Goal: Information Seeking & Learning: Learn about a topic

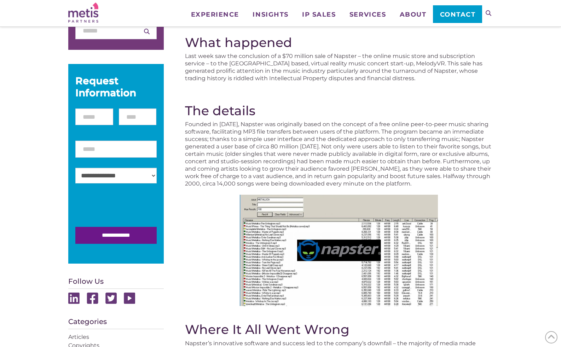
scroll to position [114, 0]
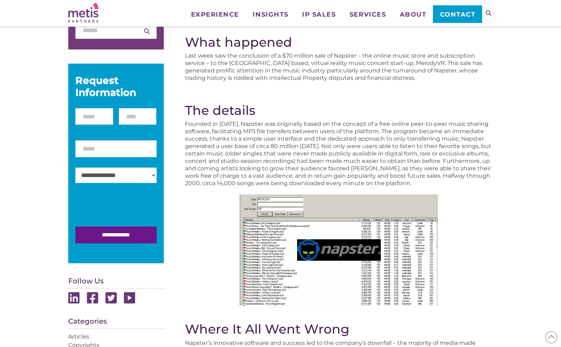
click at [356, 155] on p "Founded in [DATE], Napster was originally based on the concept of a free online…" at bounding box center [339, 153] width 308 height 67
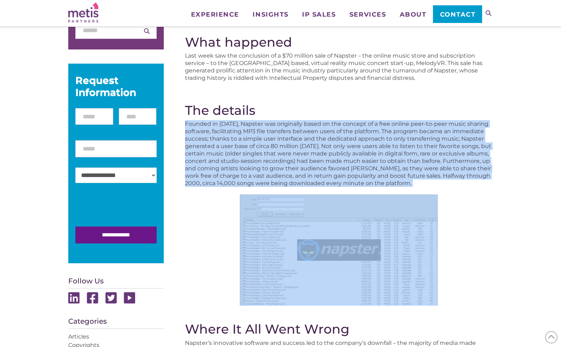
click at [356, 155] on p "Founded in [DATE], Napster was originally based on the concept of a free online…" at bounding box center [339, 153] width 308 height 67
click at [356, 156] on p "Founded in [DATE], Napster was originally based on the concept of a free online…" at bounding box center [339, 153] width 308 height 67
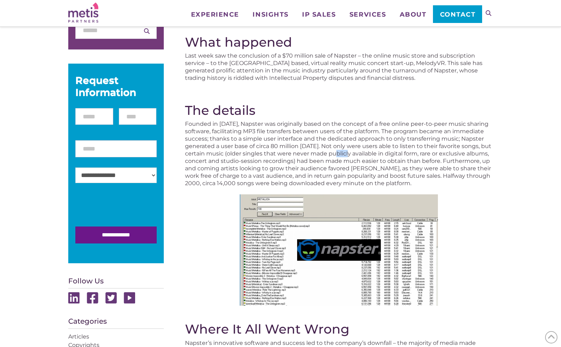
click at [356, 156] on p "Founded in [DATE], Napster was originally based on the concept of a free online…" at bounding box center [339, 153] width 308 height 67
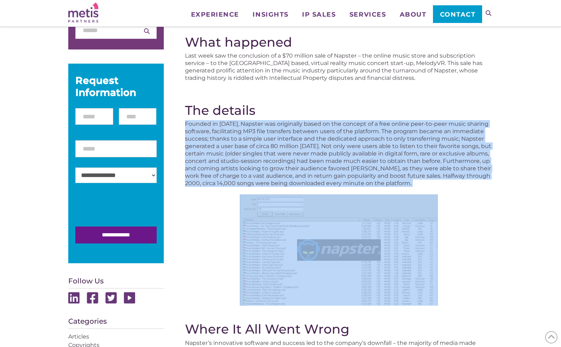
click at [356, 156] on p "Founded in [DATE], Napster was originally based on the concept of a free online…" at bounding box center [339, 153] width 308 height 67
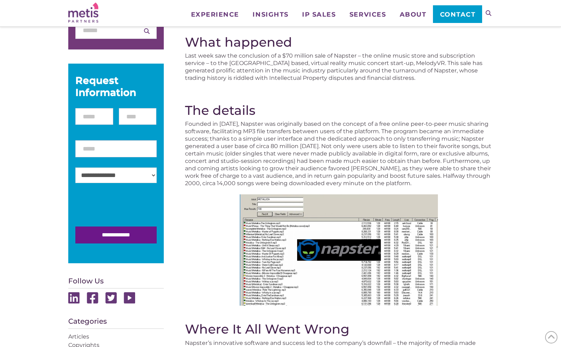
drag, startPoint x: 477, startPoint y: 184, endPoint x: 360, endPoint y: 108, distance: 139.9
click at [360, 108] on h2 "The details" at bounding box center [339, 110] width 308 height 15
click at [372, 159] on p "Founded in [DATE], Napster was originally based on the concept of a free online…" at bounding box center [339, 153] width 308 height 67
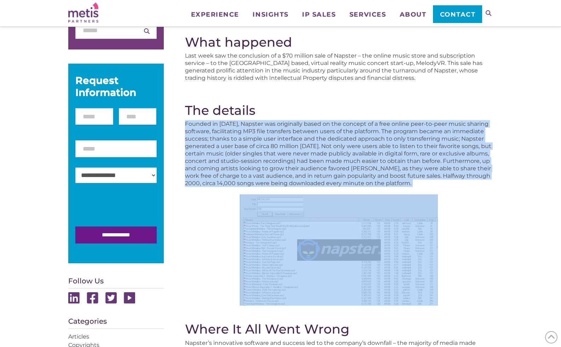
click at [372, 159] on p "Founded in [DATE], Napster was originally based on the concept of a free online…" at bounding box center [339, 153] width 308 height 67
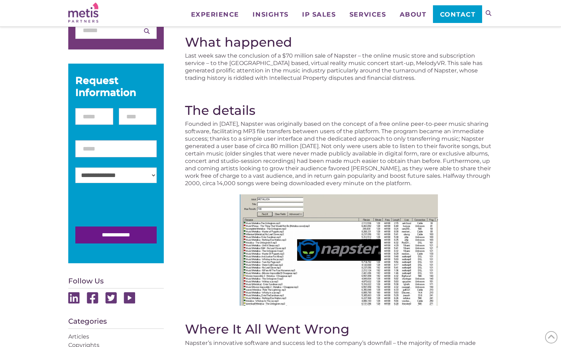
click at [421, 159] on p "Founded in [DATE], Napster was originally based on the concept of a free online…" at bounding box center [339, 153] width 308 height 67
click at [456, 144] on p "Founded in [DATE], Napster was originally based on the concept of a free online…" at bounding box center [339, 153] width 308 height 67
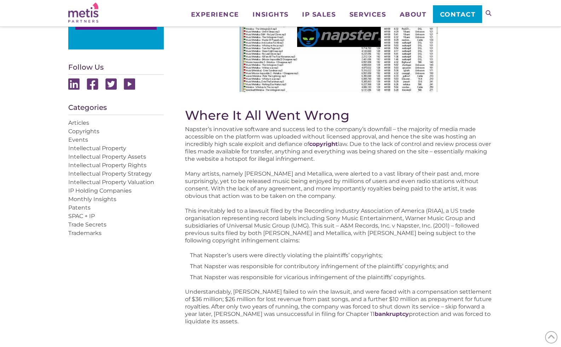
scroll to position [360, 0]
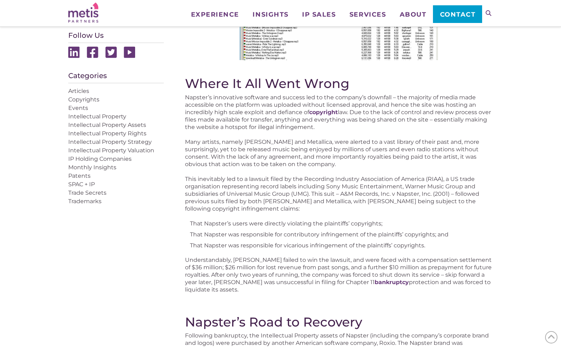
click at [253, 143] on p "Many artists, namely [PERSON_NAME] and Metallica, were alerted to a vast librar…" at bounding box center [339, 153] width 308 height 30
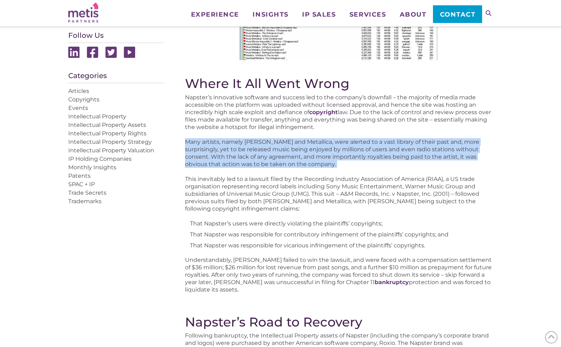
click at [253, 143] on p "Many artists, namely [PERSON_NAME] and Metallica, were alerted to a vast librar…" at bounding box center [339, 153] width 308 height 30
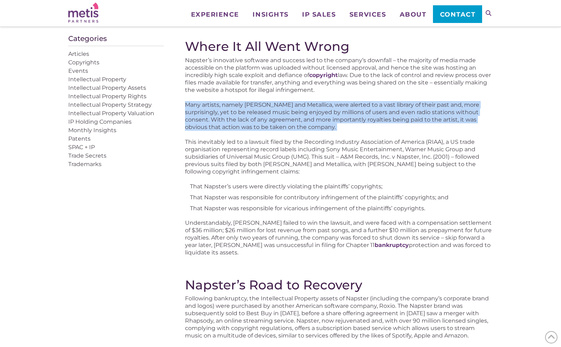
scroll to position [433, 0]
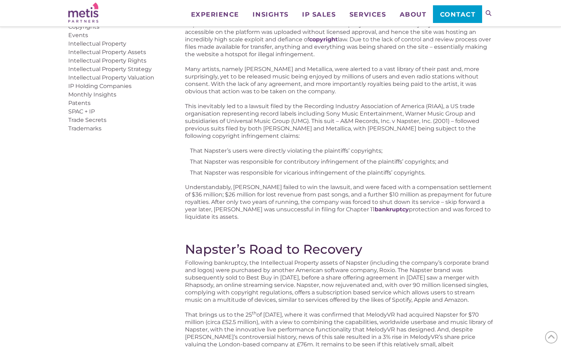
click at [253, 143] on div "What happened Last week saw the conclusion of a $70 million sale of Napster – t…" at bounding box center [339, 126] width 308 height 820
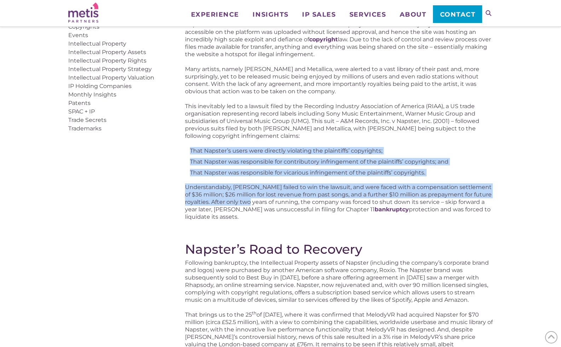
drag, startPoint x: 253, startPoint y: 143, endPoint x: 259, endPoint y: 204, distance: 61.5
click at [259, 204] on div "What happened Last week saw the conclusion of a $70 million sale of Napster – t…" at bounding box center [339, 126] width 308 height 820
